Goal: Transaction & Acquisition: Purchase product/service

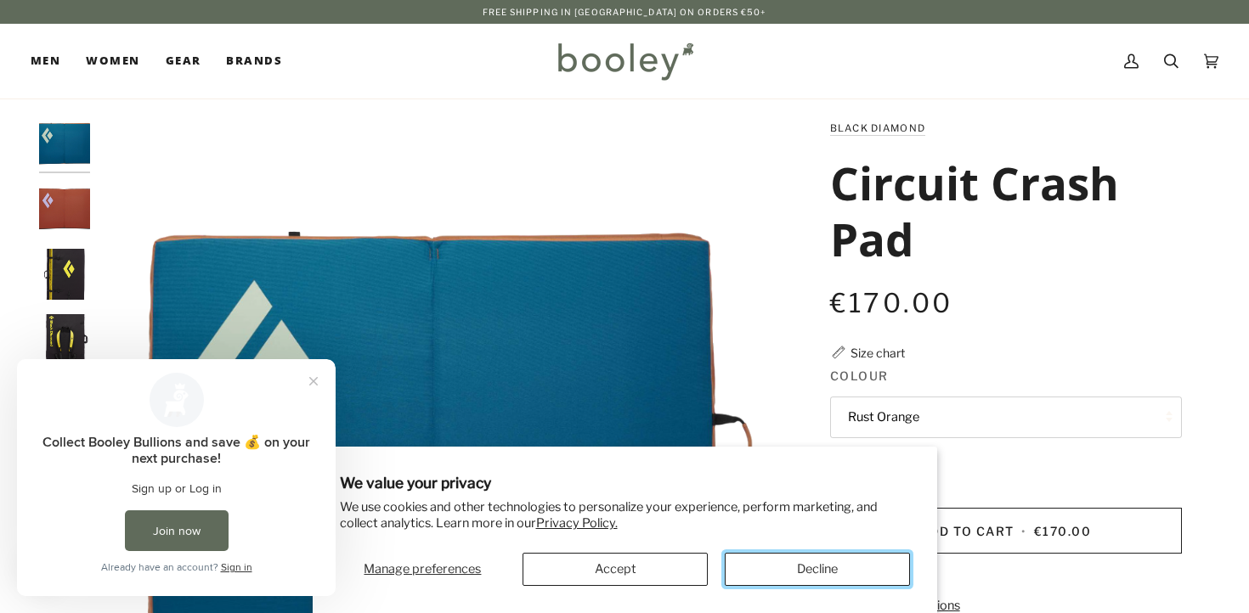
click at [770, 566] on button "Decline" at bounding box center [817, 569] width 185 height 33
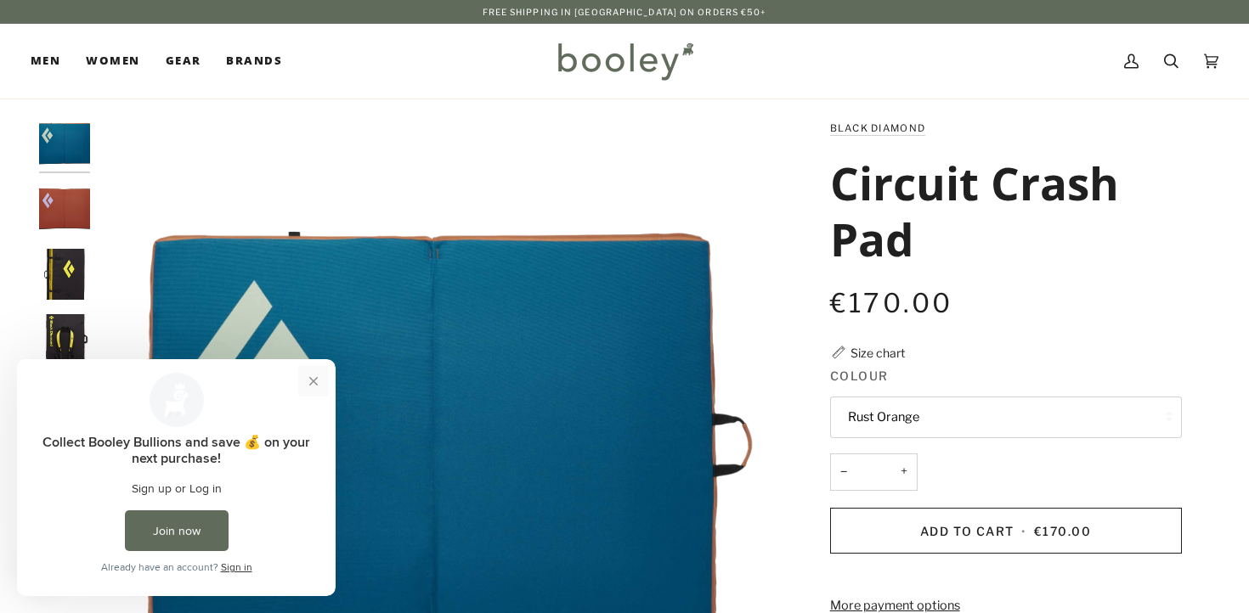
click at [318, 377] on button "Close prompt" at bounding box center [313, 381] width 31 height 31
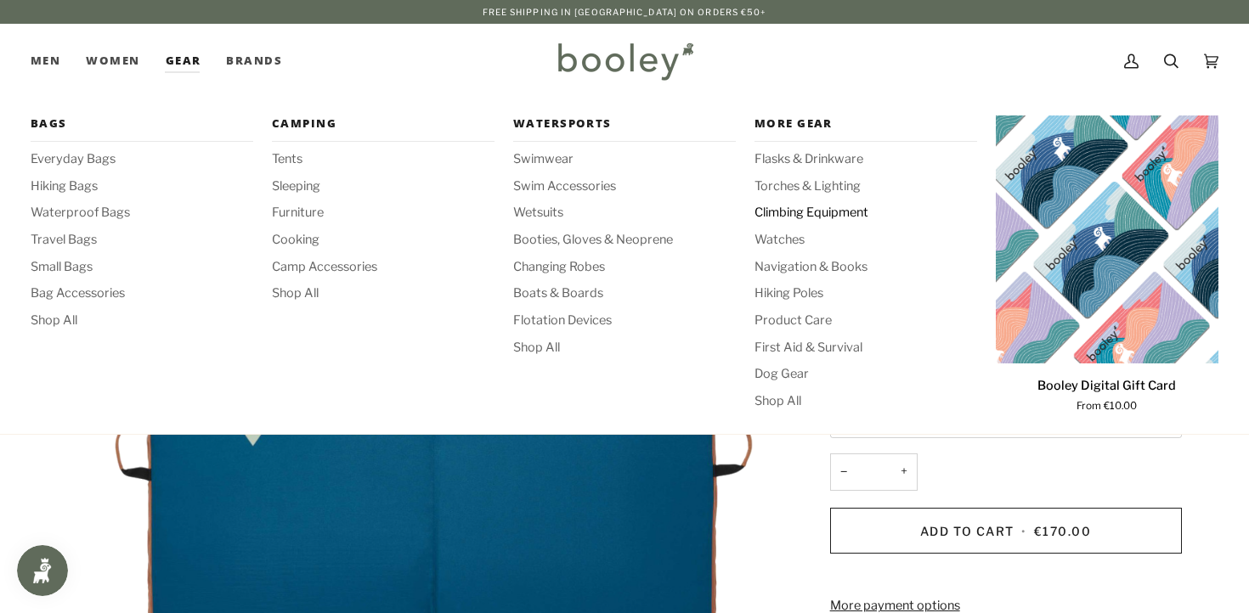
click at [801, 219] on span "Climbing Equipment" at bounding box center [866, 213] width 223 height 19
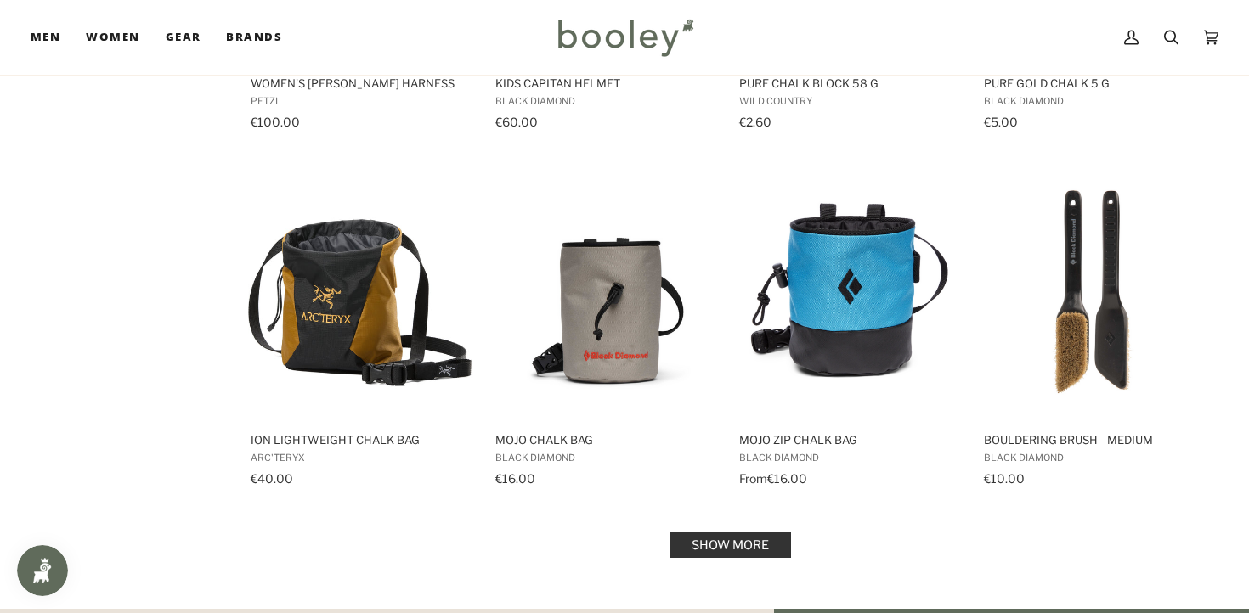
scroll to position [1670, 0]
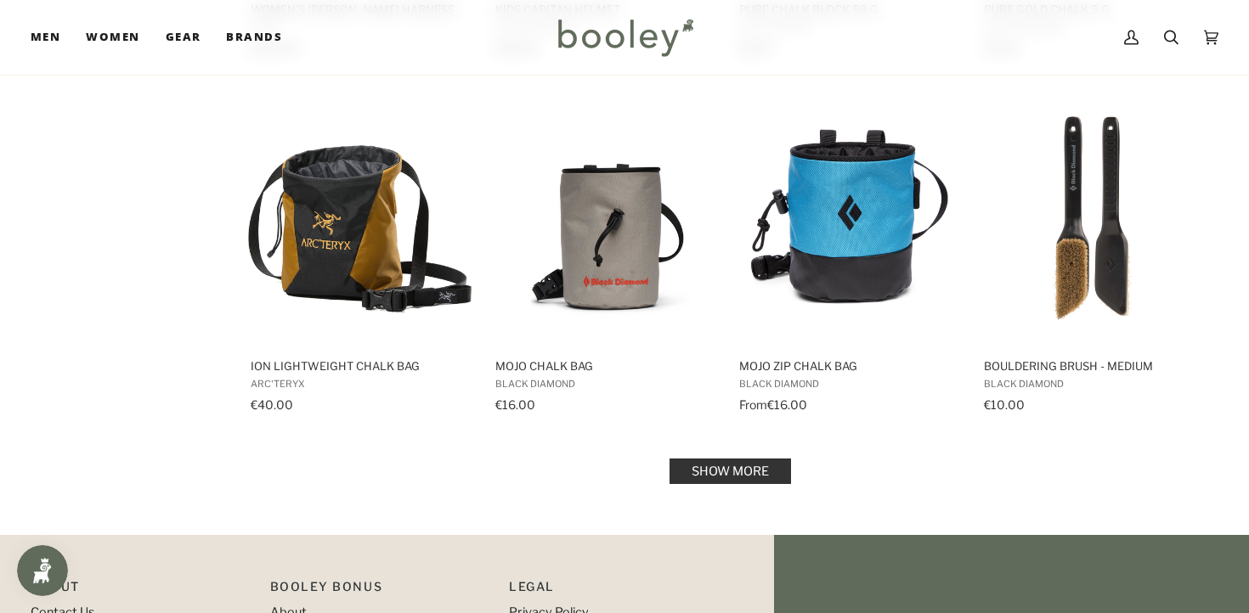
click at [746, 465] on link "Show more" at bounding box center [731, 471] width 122 height 25
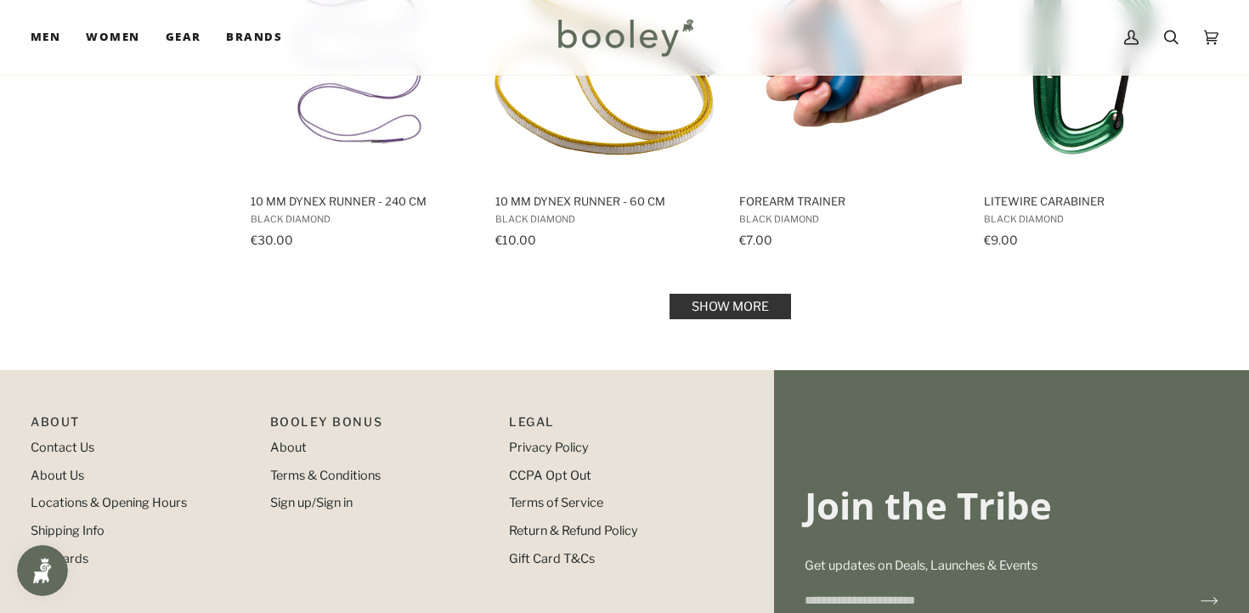
scroll to position [3611, 0]
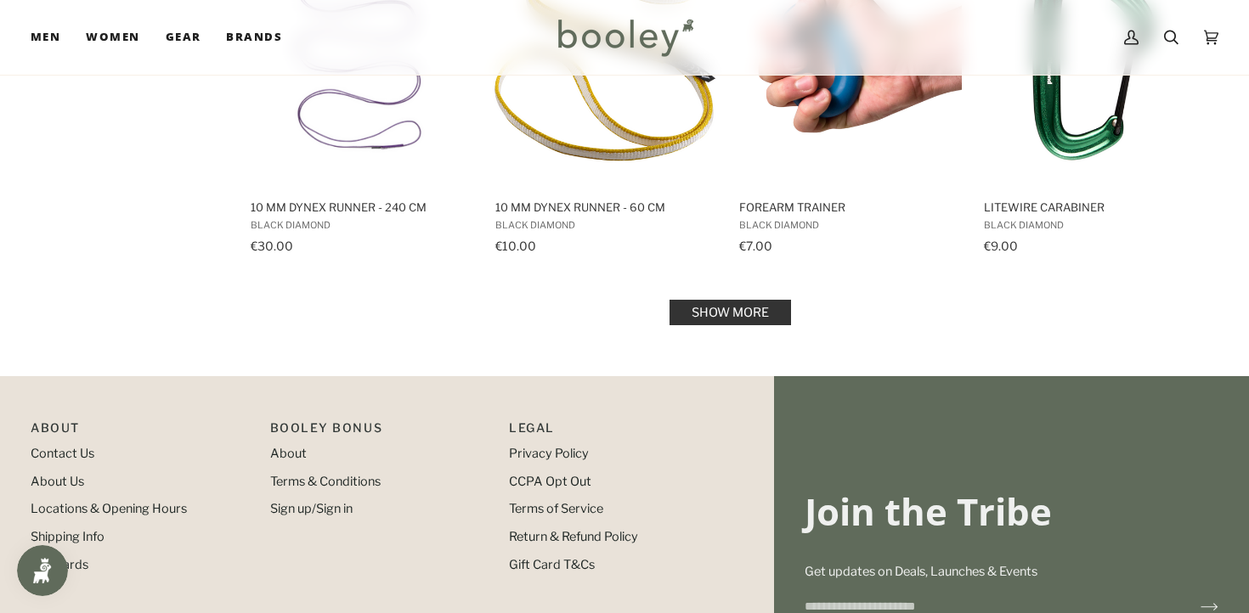
click at [740, 314] on link "Show more" at bounding box center [731, 312] width 122 height 25
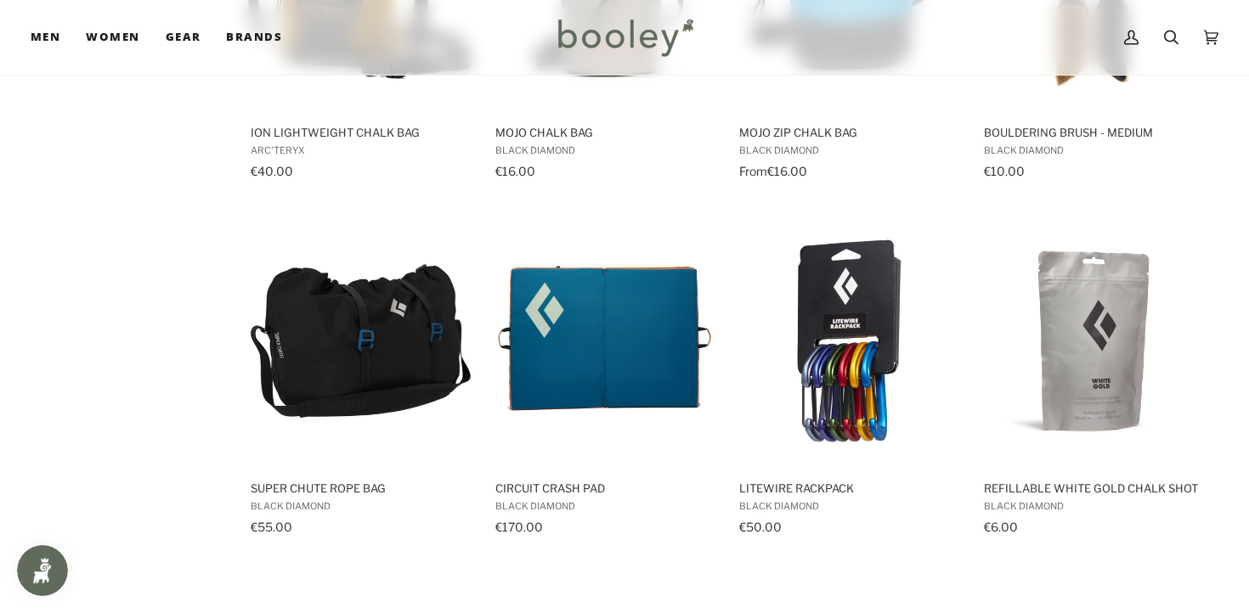
scroll to position [1911, 0]
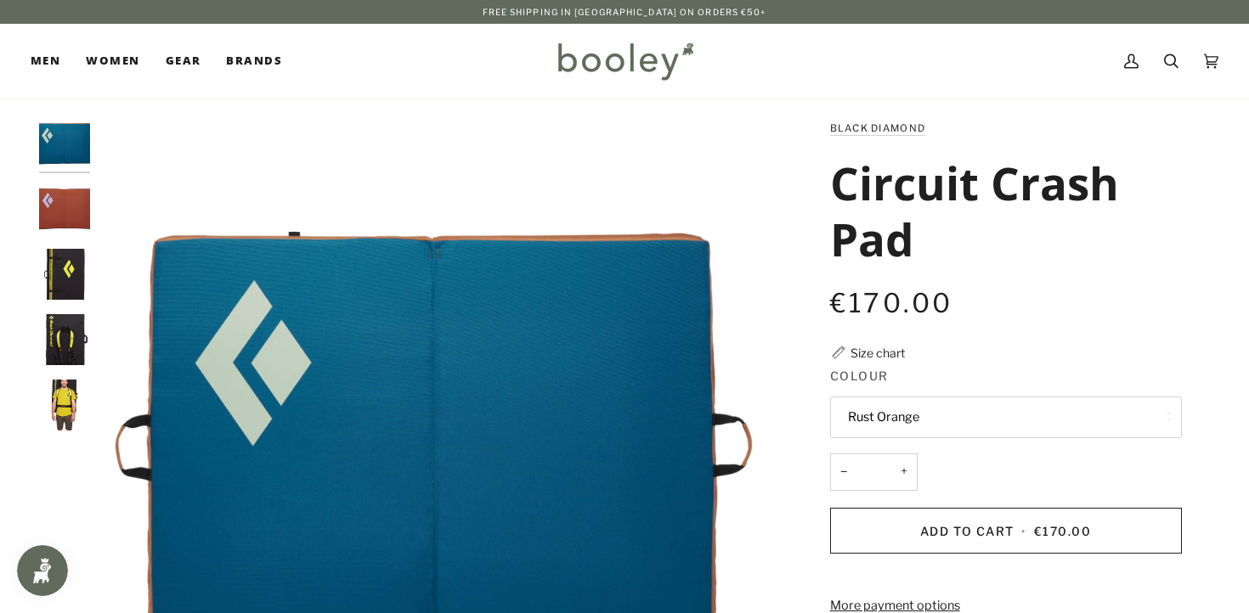
click at [934, 421] on button "Rust Orange" at bounding box center [1006, 418] width 352 height 42
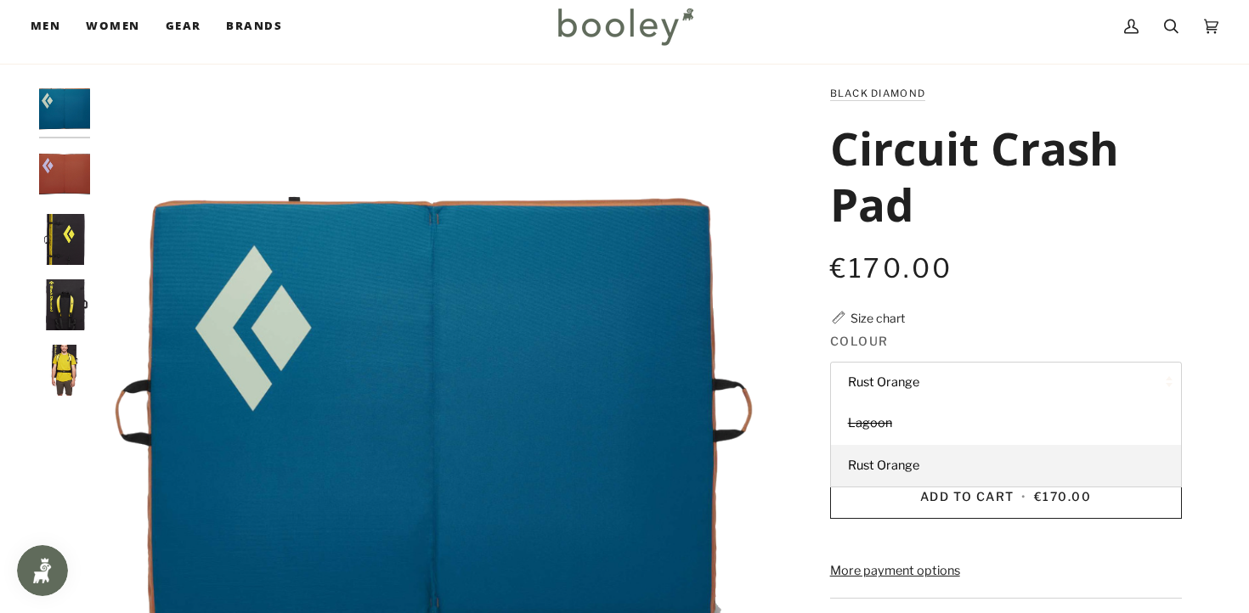
scroll to position [17, 0]
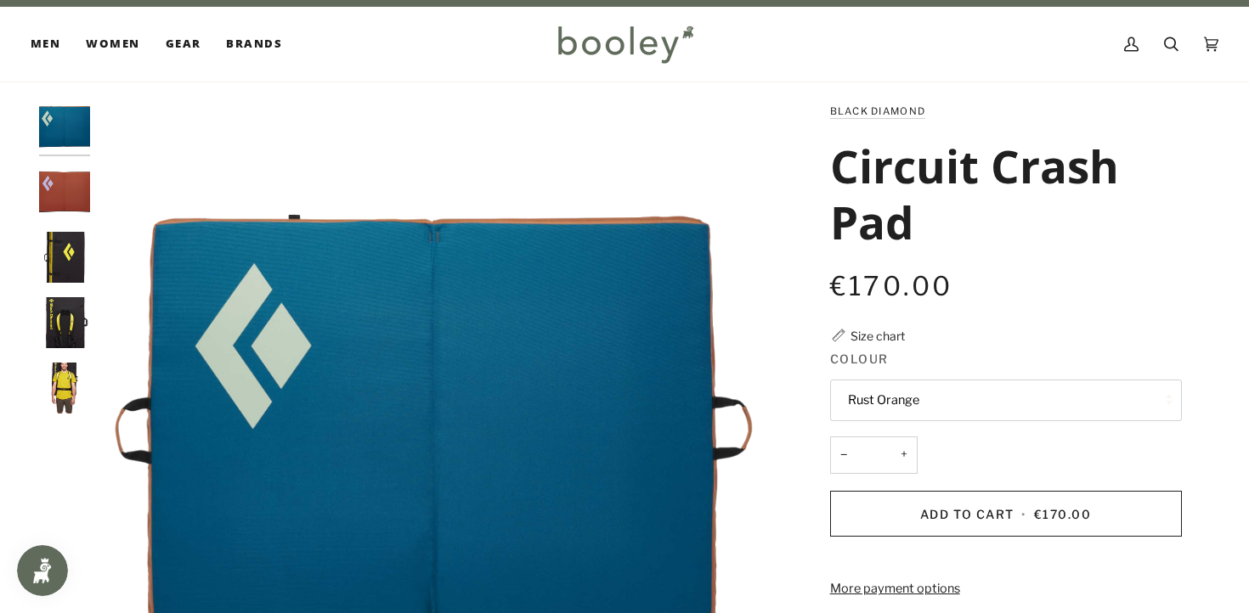
click at [69, 266] on img "Black Diamond Circuit Crash Pad Black / Lemon Grass - Booley Galway" at bounding box center [64, 257] width 51 height 51
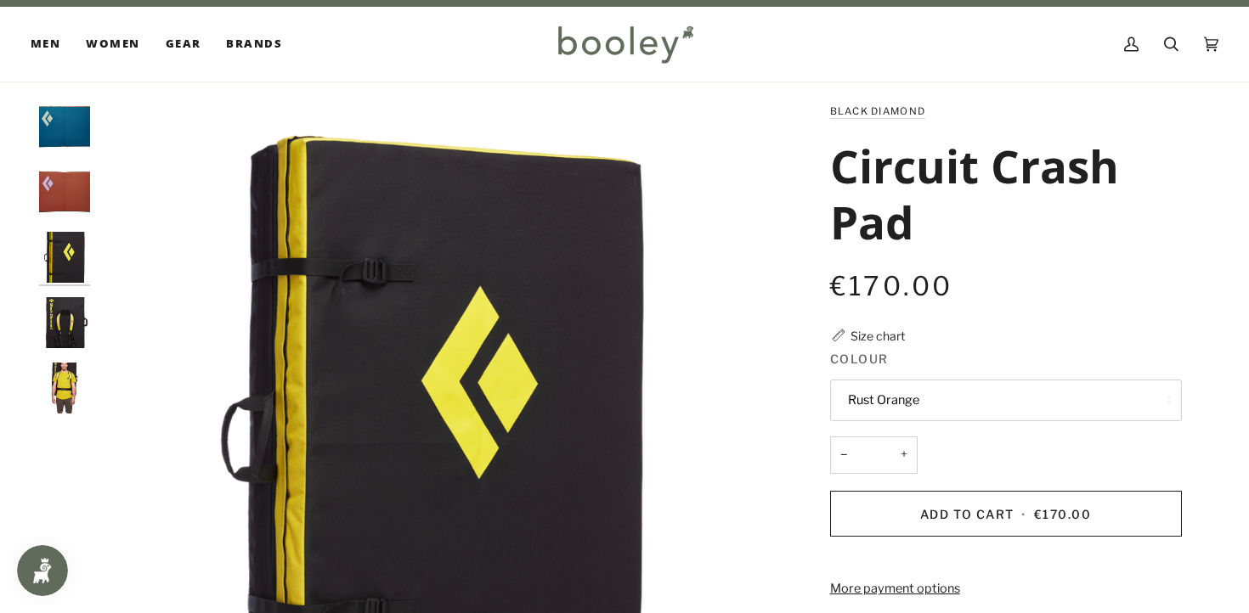
click at [70, 311] on img "Black Diamond Circuit Crash Pad Black / Lemon Grass - Booley Galway" at bounding box center [64, 322] width 51 height 51
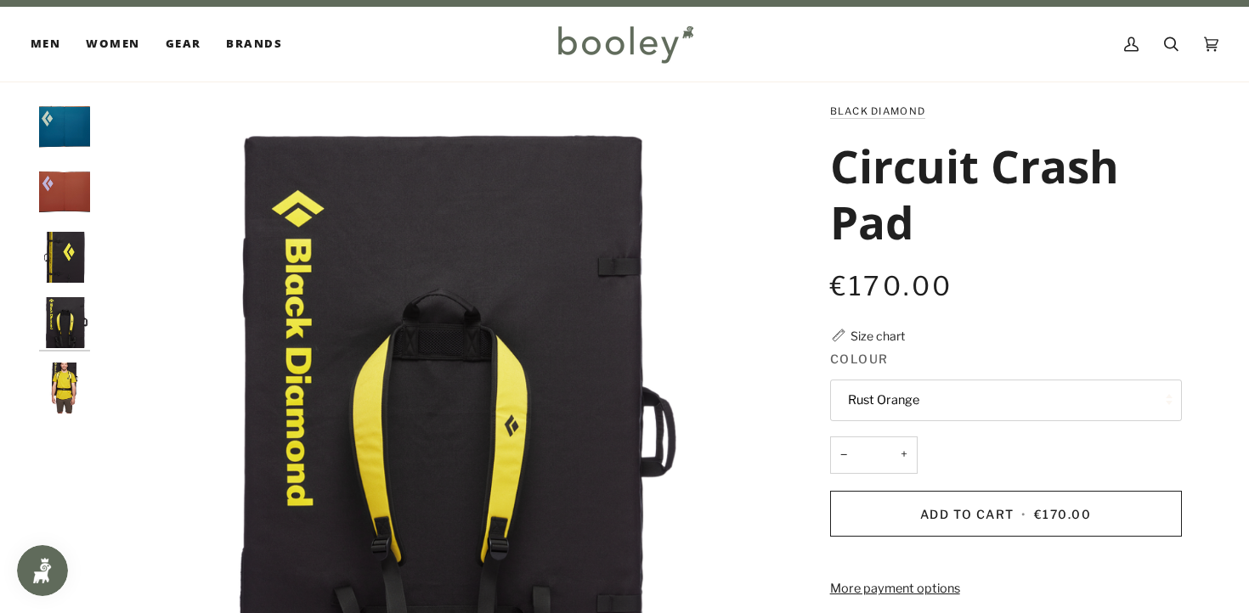
click at [65, 206] on img "Black Diamond Circuit Crash Pad Rust Orange - Booley Galway" at bounding box center [64, 192] width 51 height 51
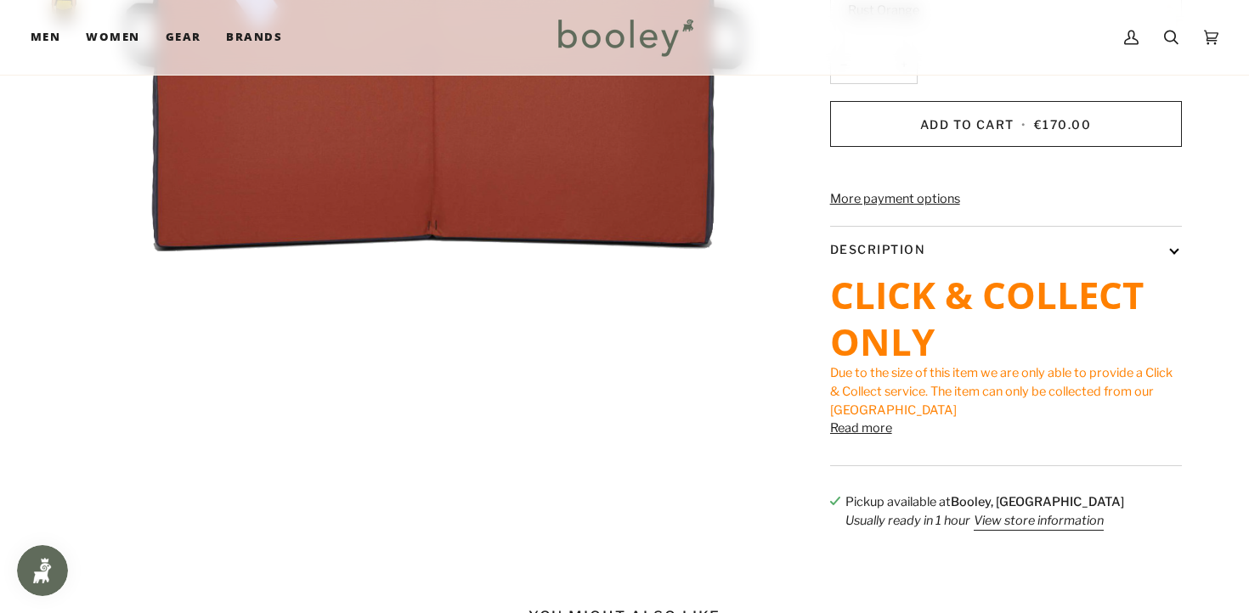
scroll to position [459, 0]
